Goal: Find specific page/section: Find specific page/section

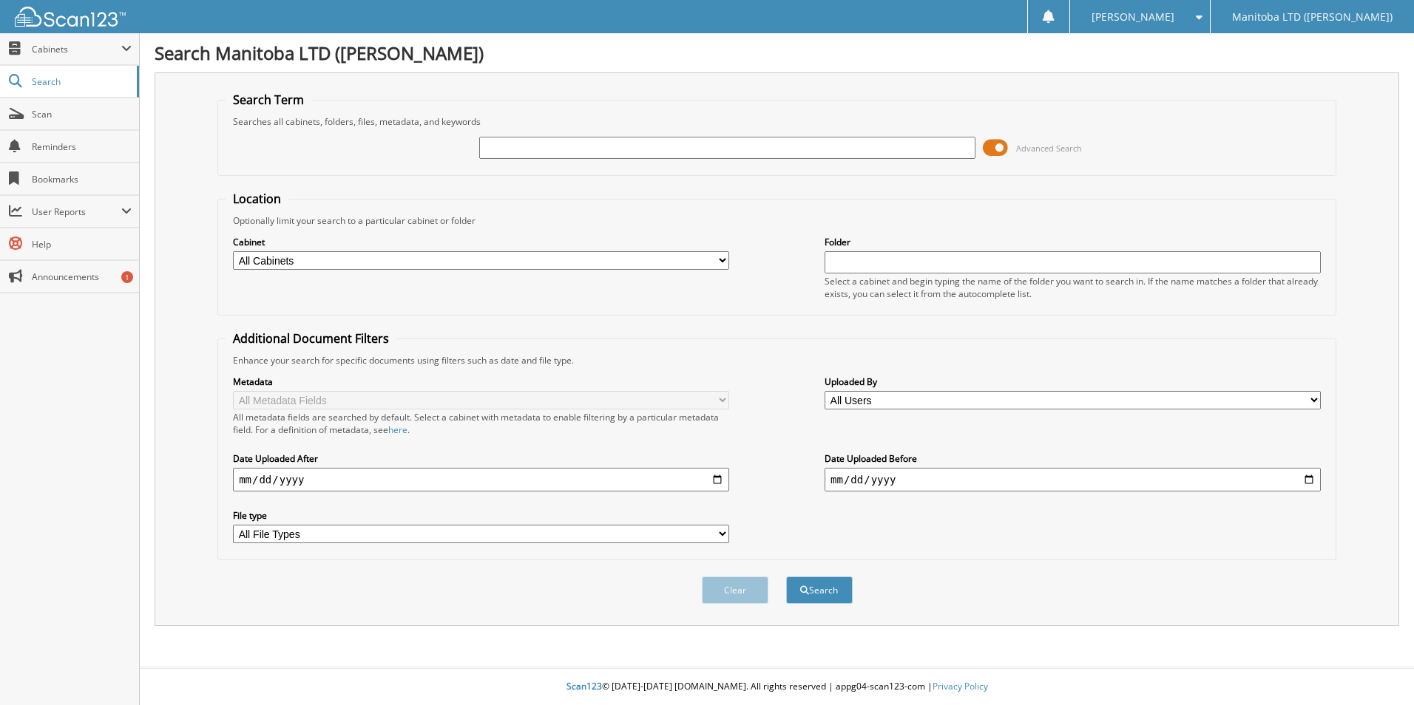
click at [538, 135] on div at bounding box center [727, 147] width 496 height 25
click at [537, 136] on div at bounding box center [727, 147] width 496 height 25
click at [506, 150] on input "text" at bounding box center [727, 148] width 496 height 22
type input "A40580"
click at [786, 577] on button "Search" at bounding box center [819, 590] width 67 height 27
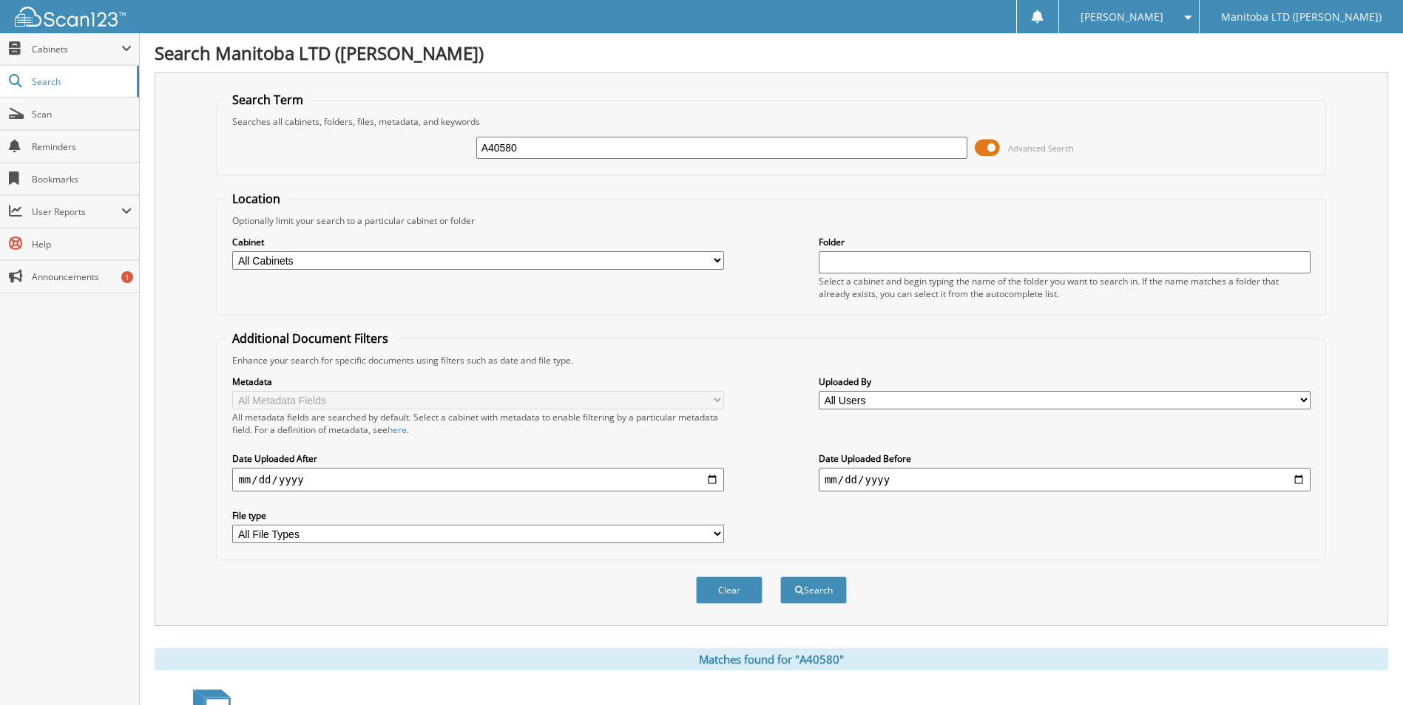
click at [556, 134] on div "A40580 Advanced Search" at bounding box center [771, 148] width 1092 height 40
click at [546, 142] on input "A40580" at bounding box center [722, 148] width 492 height 22
click at [780, 577] on button "Search" at bounding box center [813, 590] width 67 height 27
click at [827, 596] on button "Search" at bounding box center [813, 590] width 67 height 27
click at [44, 112] on span "Scan" at bounding box center [82, 114] width 100 height 13
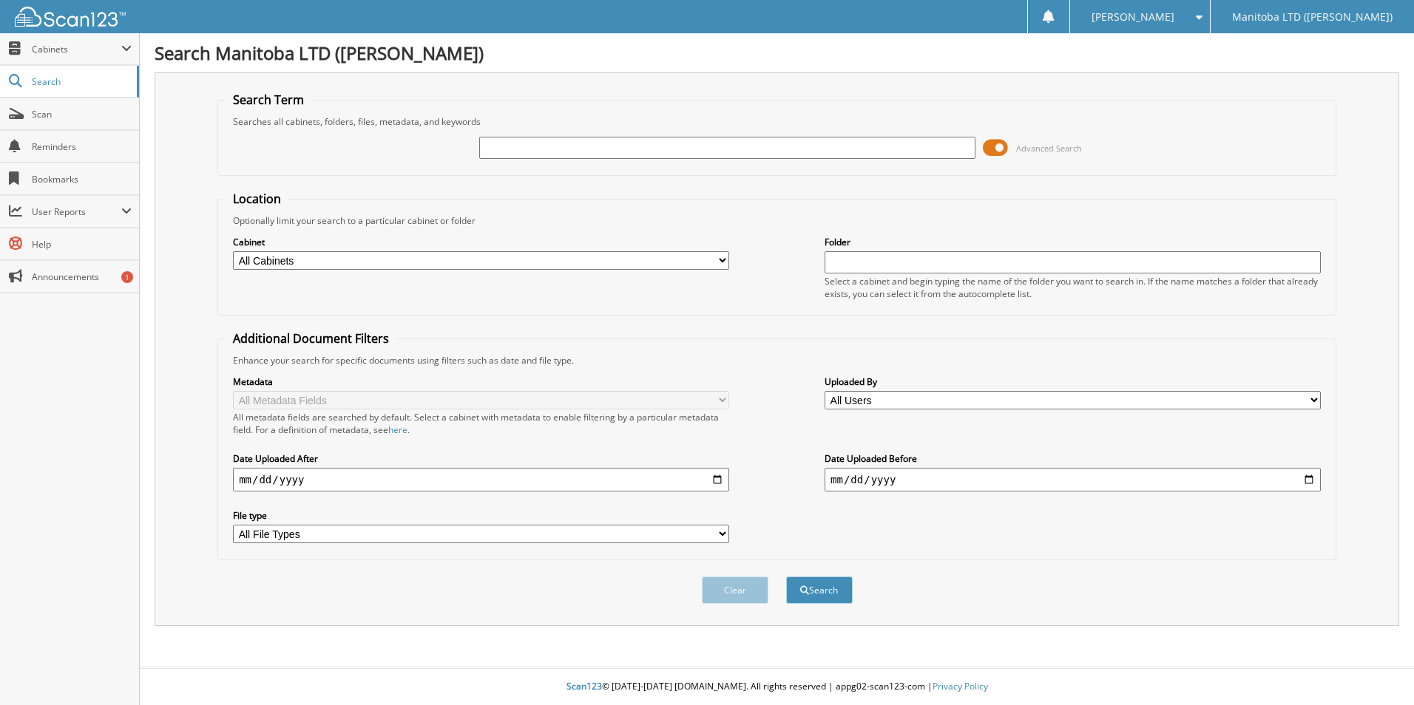
click at [522, 157] on input "text" at bounding box center [727, 148] width 496 height 22
type input "MCGREGOR53709+"
click at [786, 577] on button "Search" at bounding box center [819, 590] width 67 height 27
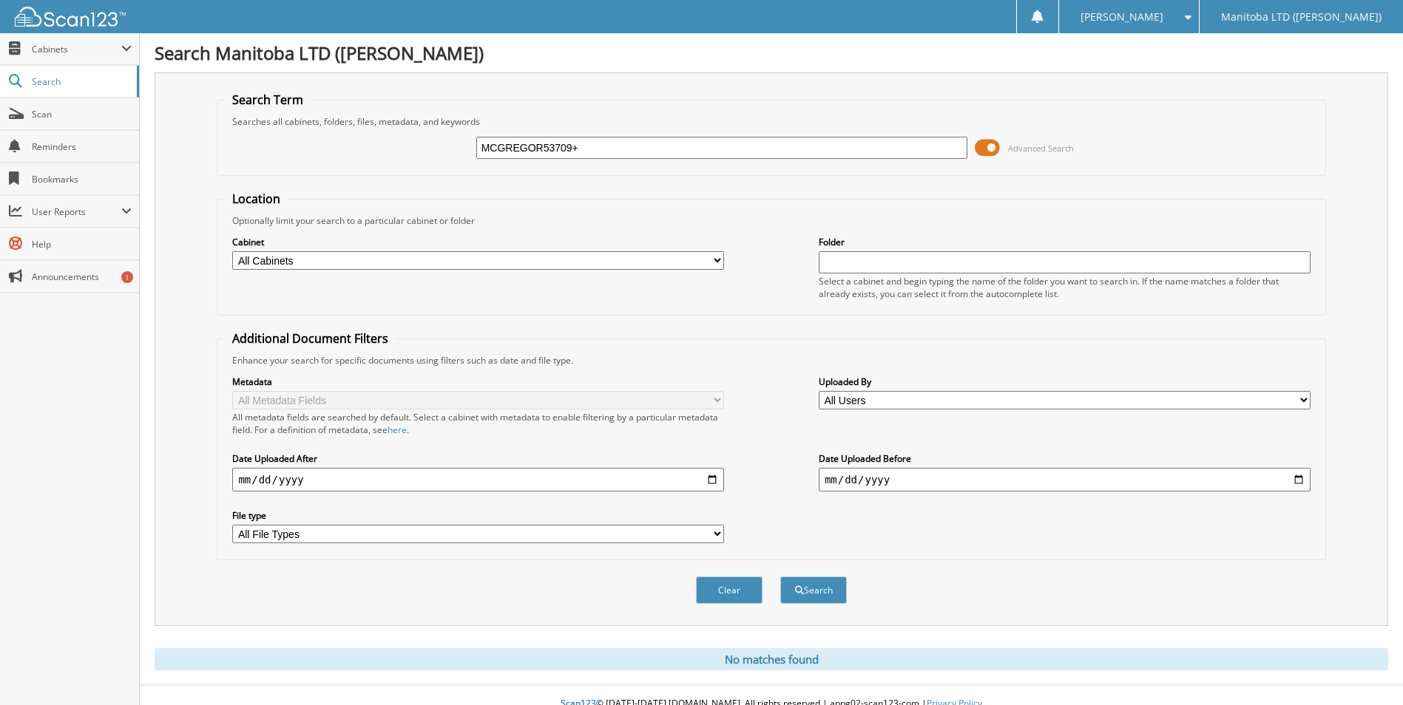
click at [581, 147] on input "MCGREGOR53709+" at bounding box center [722, 148] width 492 height 22
type input "MCGREGOR53709"
click at [828, 594] on button "Search" at bounding box center [813, 590] width 67 height 27
click at [76, 44] on span "Cabinets" at bounding box center [76, 49] width 89 height 13
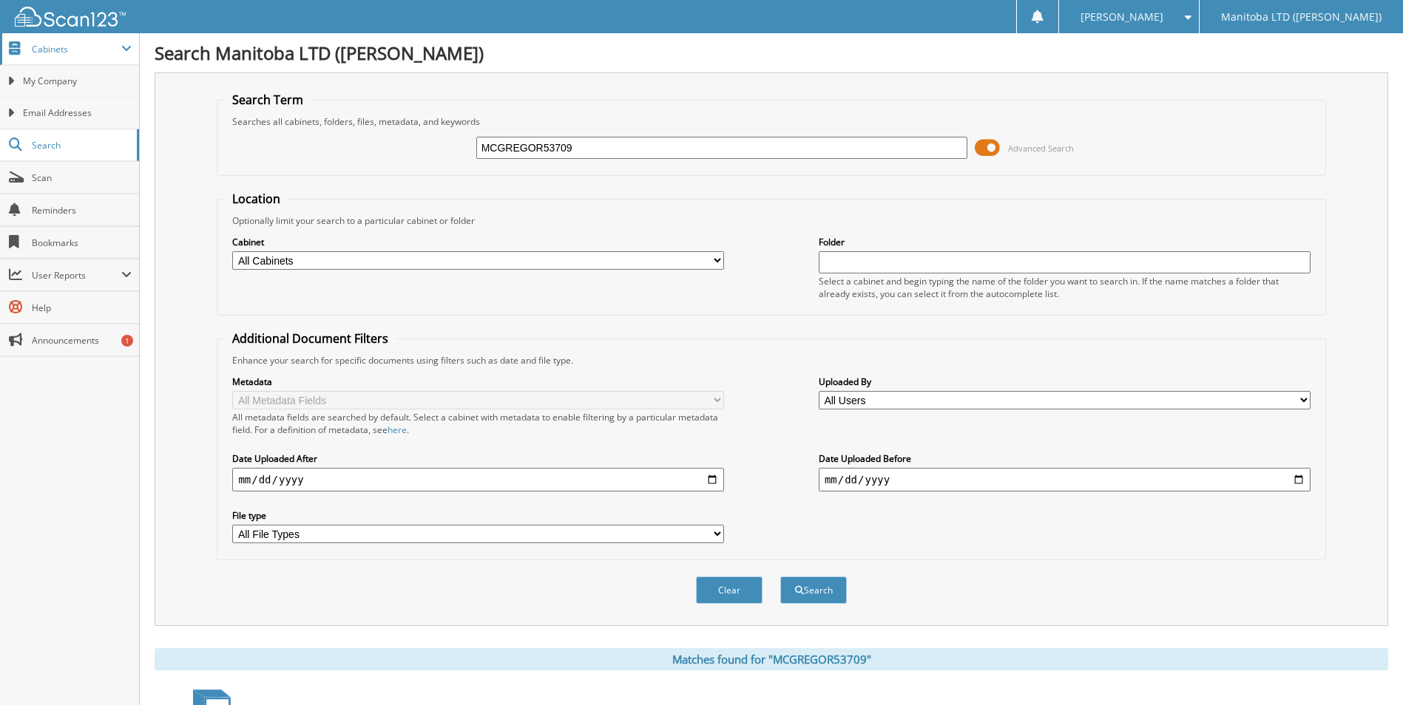
click at [81, 50] on span "Cabinets" at bounding box center [76, 49] width 89 height 13
click at [81, 80] on span "My Company" at bounding box center [77, 81] width 109 height 13
